Goal: Use online tool/utility: Use online tool/utility

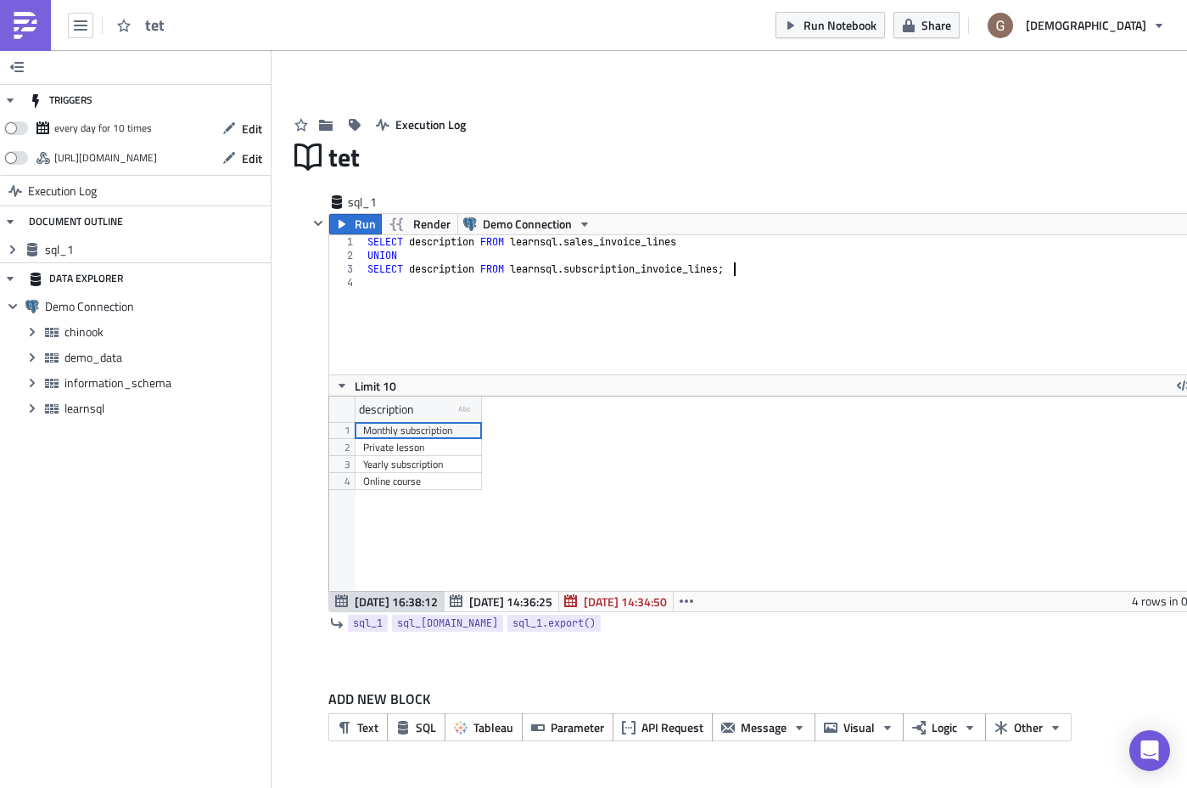
scroll to position [194, 884]
click at [653, 267] on div "SELECT description FROM learnsql . sales_invoice_lines UNION SELECT description…" at bounding box center [789, 318] width 851 height 166
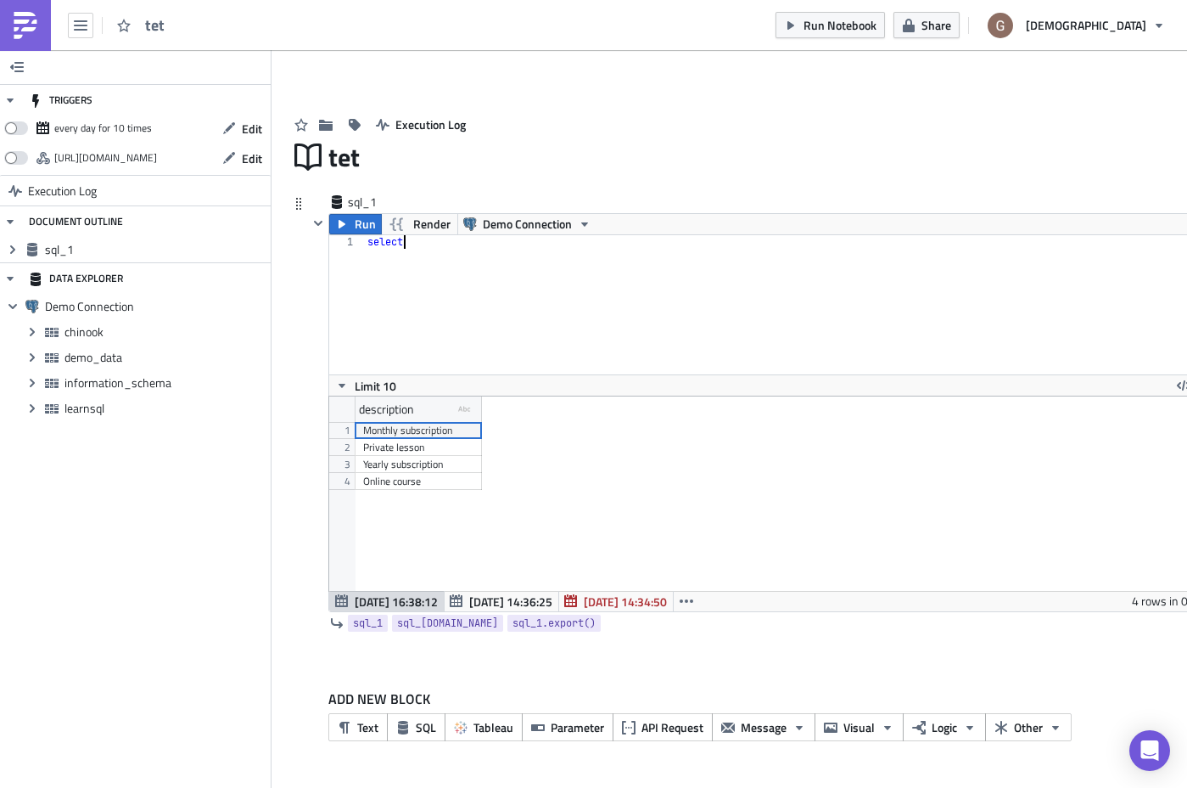
scroll to position [0, 3]
type textarea "select"
type textarea "id,"
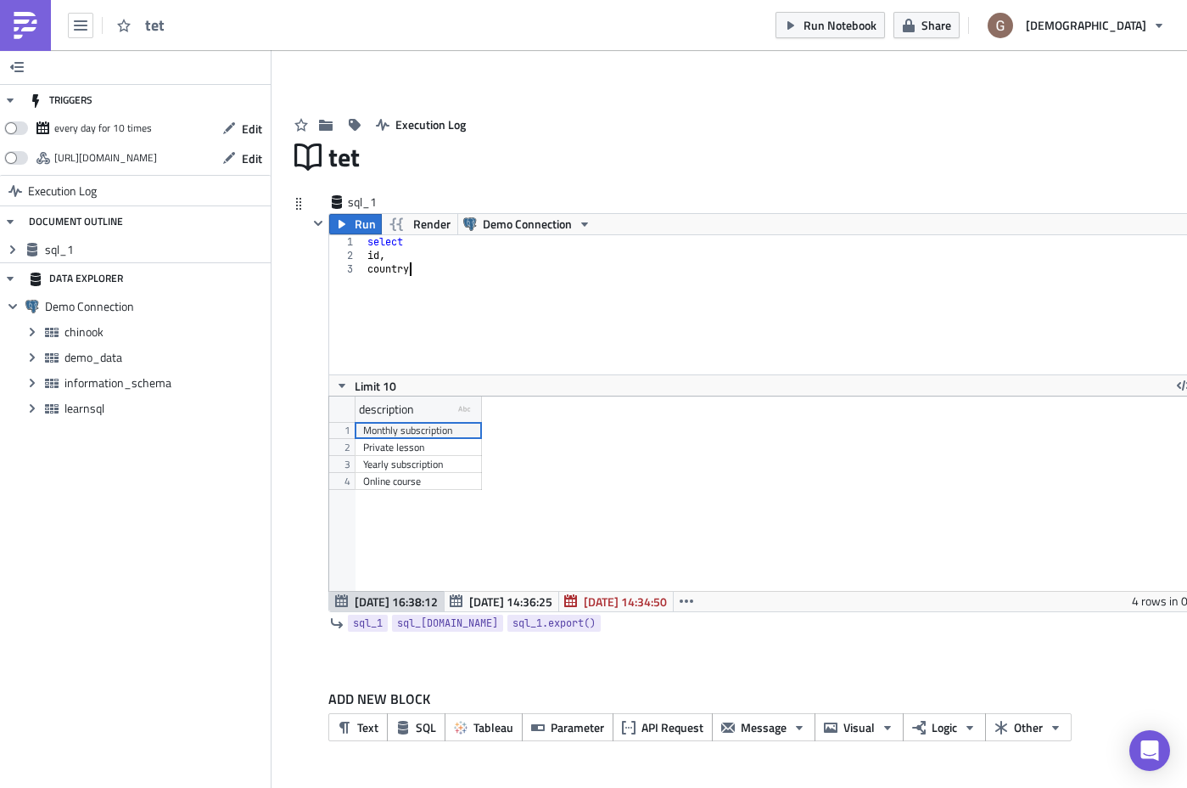
type textarea "country,"
type textarea "total,"
type textarea "sum(total) over (partition by country)"
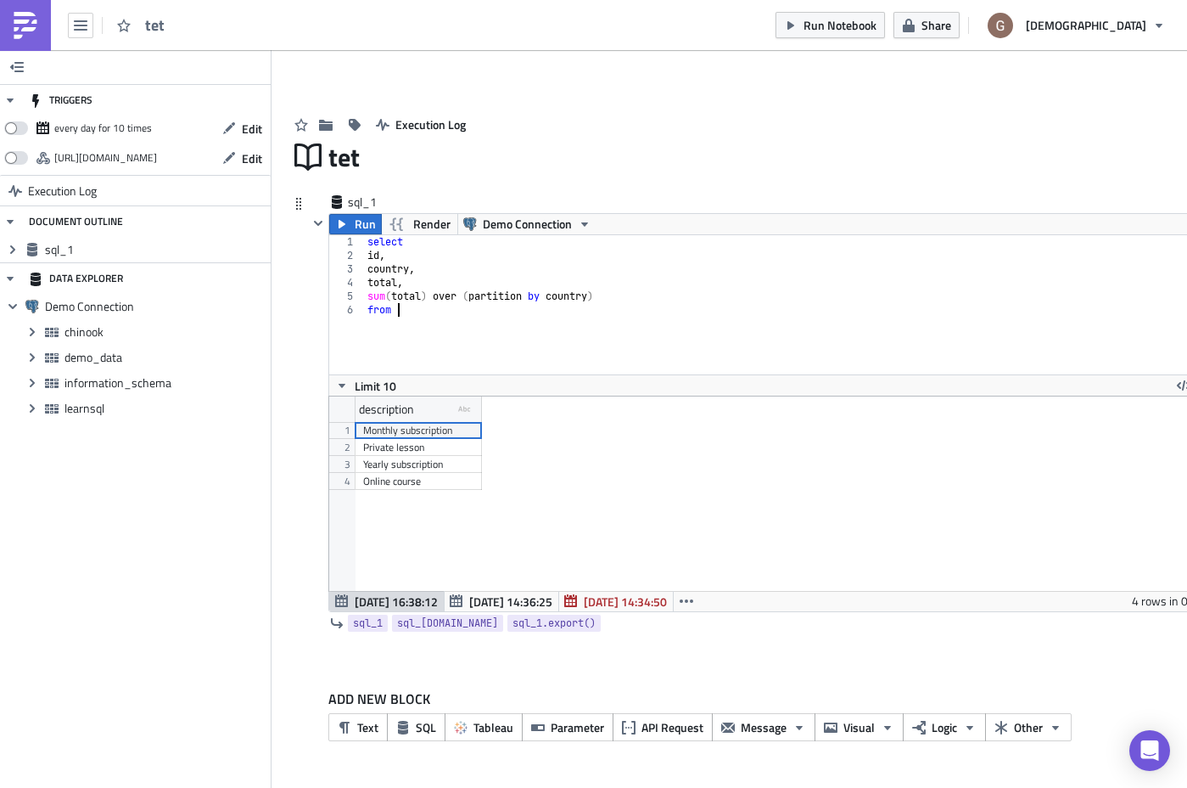
scroll to position [0, 2]
click at [21, 406] on span "Expand group" at bounding box center [32, 408] width 25 height 25
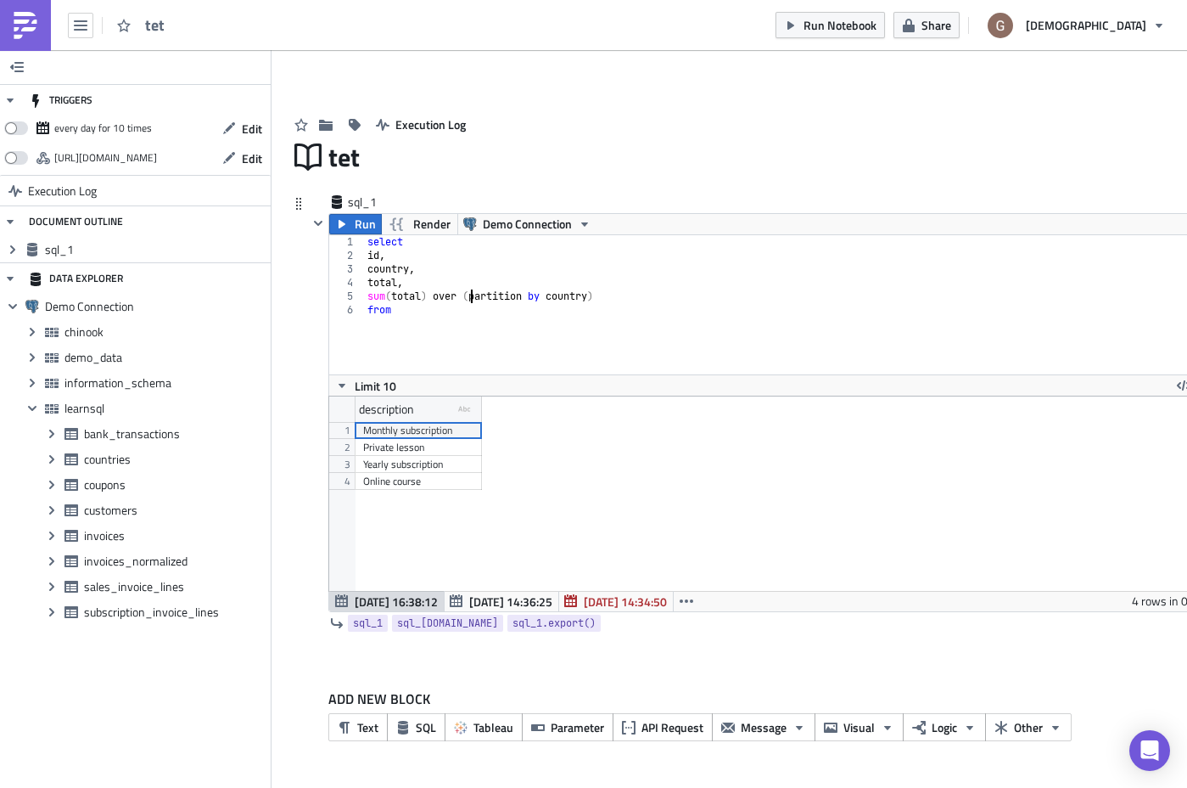
click at [471, 297] on div "select id , country , total , sum ( total ) over ( partition by country ) from" at bounding box center [789, 318] width 851 height 166
click at [432, 317] on div "select id , country , total , sum ( total ) over ( partition by country ) from" at bounding box center [789, 318] width 851 height 166
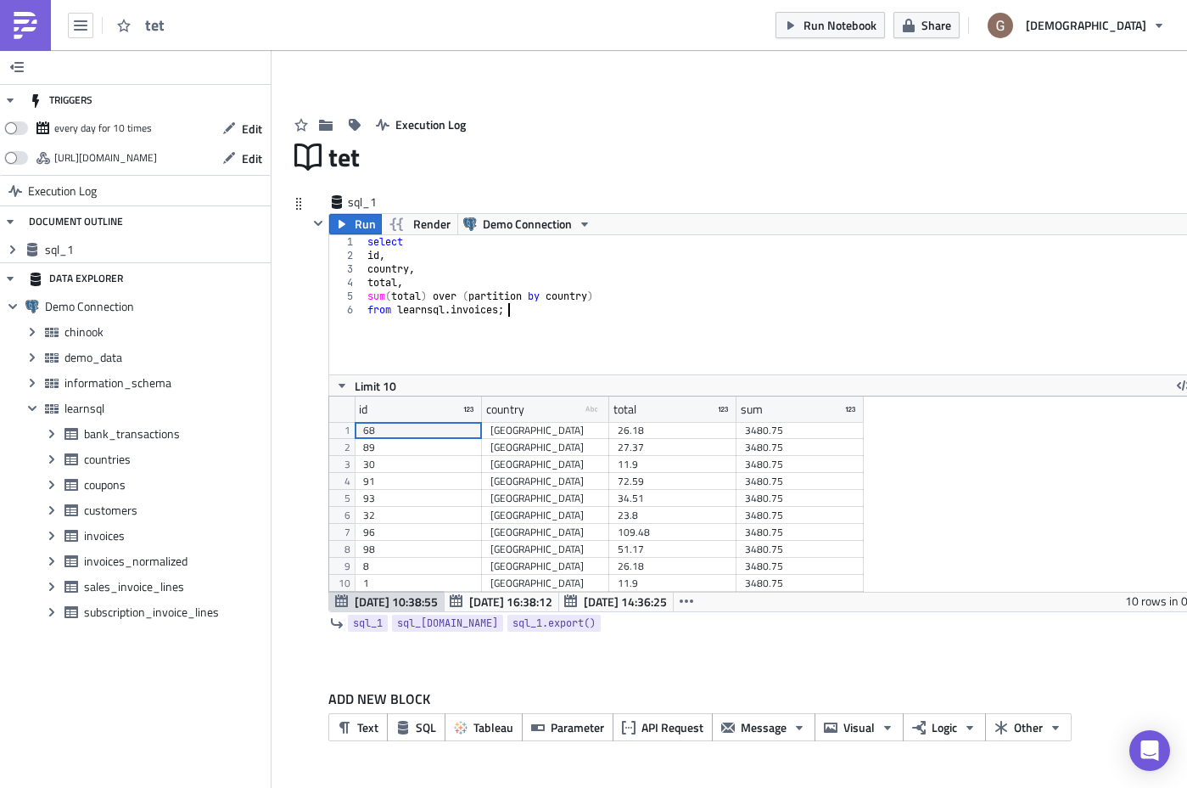
scroll to position [195, 884]
click at [504, 295] on div "select id , country , total , sum ( total ) over ( partition by country ) from …" at bounding box center [789, 318] width 851 height 166
click at [580, 306] on div "select id , country , total , sum ( total ) over ( partition by country ) from …" at bounding box center [789, 318] width 851 height 166
click at [448, 271] on div "select id , country , total , sum ( total ) over ( partition by country ) from …" at bounding box center [789, 318] width 851 height 166
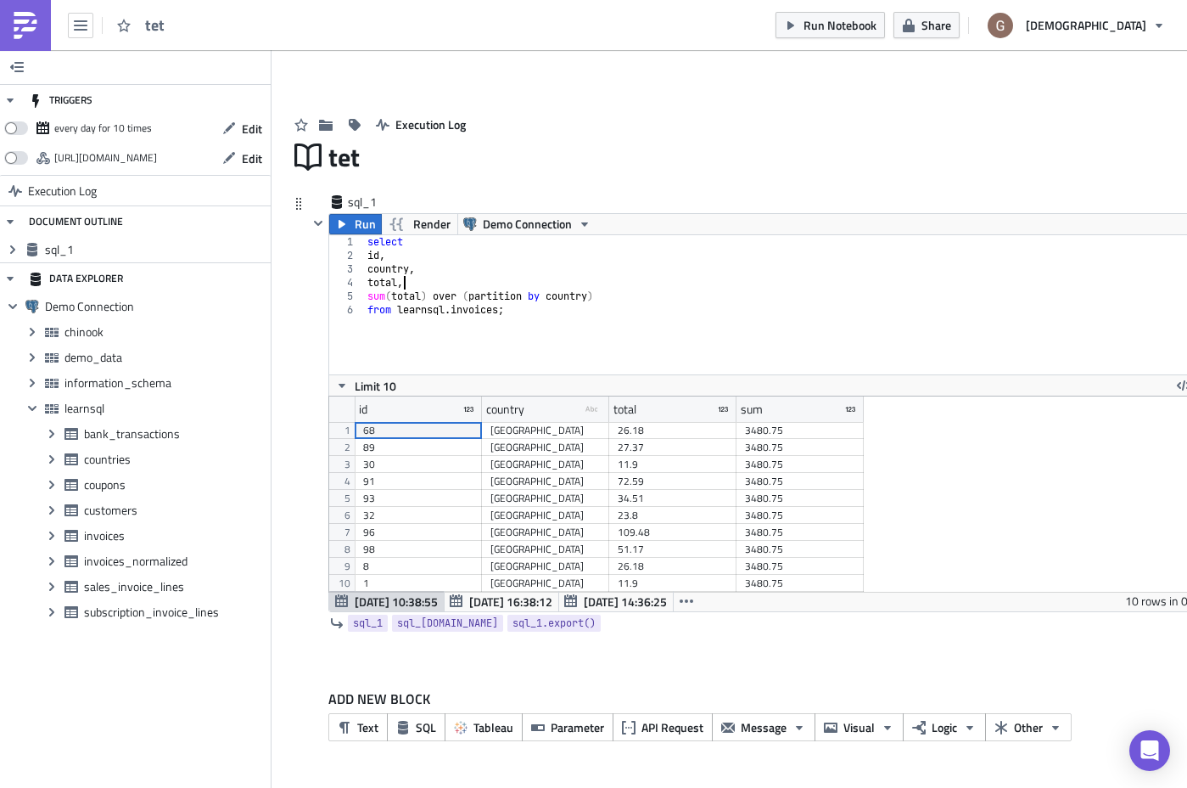
click at [426, 284] on div "select id , country , total , sum ( total ) over ( partition by country ) from …" at bounding box center [789, 318] width 851 height 166
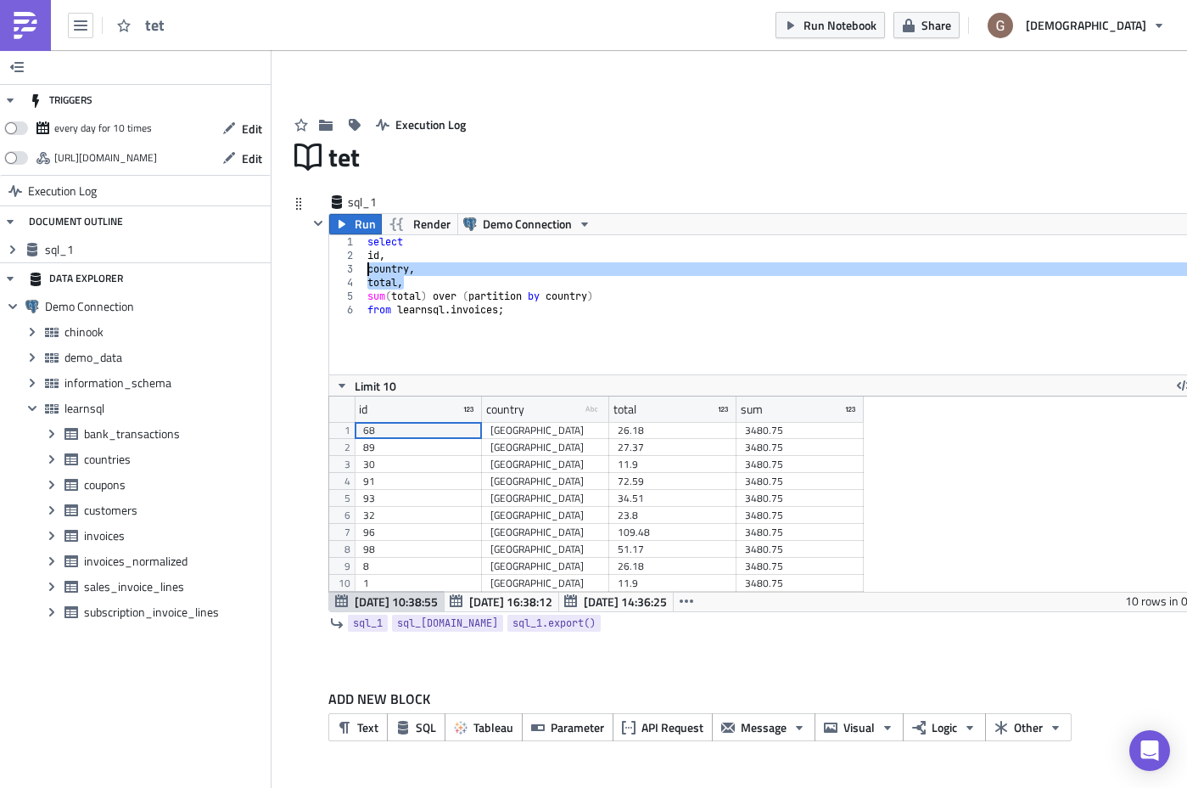
drag, startPoint x: 448, startPoint y: 271, endPoint x: 355, endPoint y: 262, distance: 93.8
click at [355, 262] on div "total, 1 2 3 4 5 6 select id , country , total , sum ( total ) over ( partition…" at bounding box center [771, 304] width 885 height 139
type textarea "country, total,"
click at [355, 262] on div "3" at bounding box center [346, 269] width 35 height 14
